Goal: Information Seeking & Learning: Check status

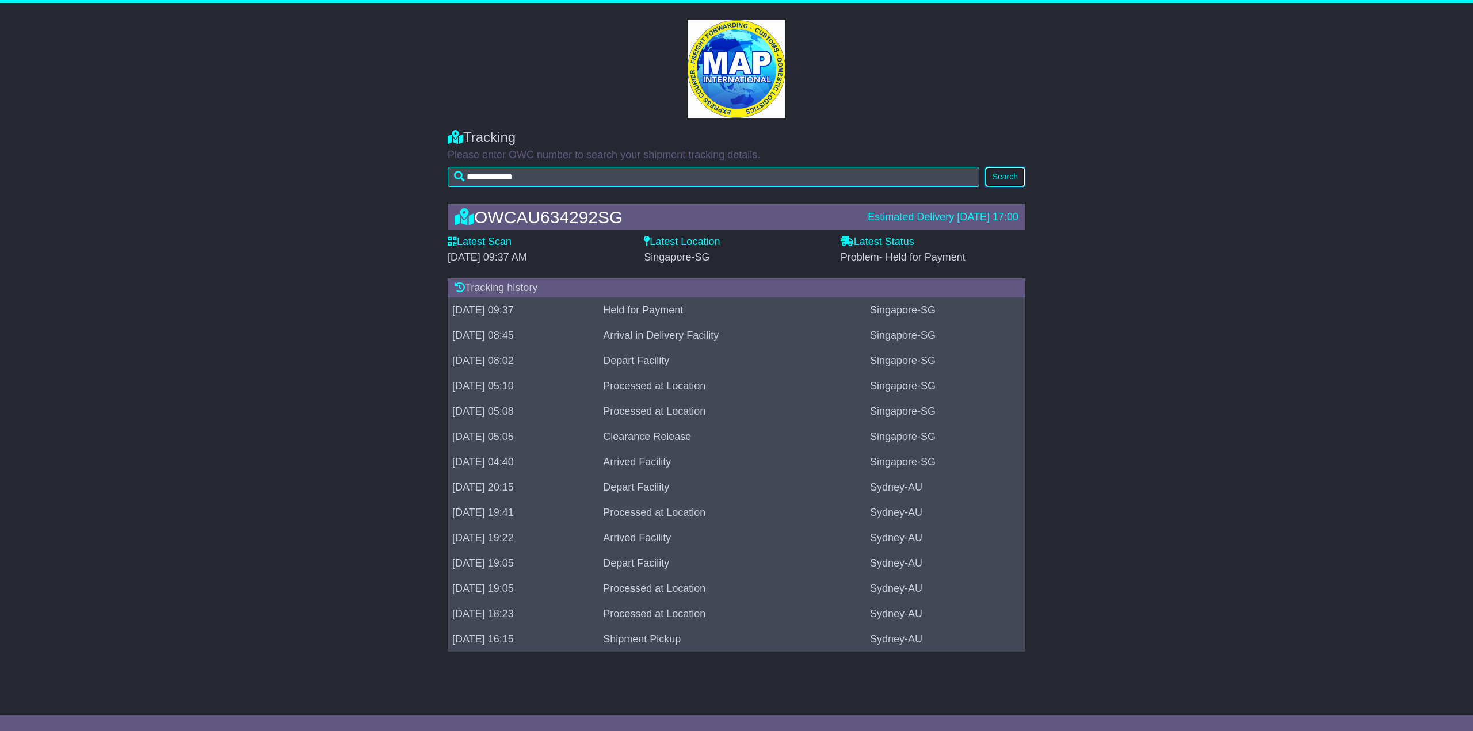
click at [1004, 175] on button "Search" at bounding box center [1005, 177] width 40 height 20
click at [1009, 171] on button "Search" at bounding box center [1005, 177] width 40 height 20
